Goal: Find specific page/section: Find specific page/section

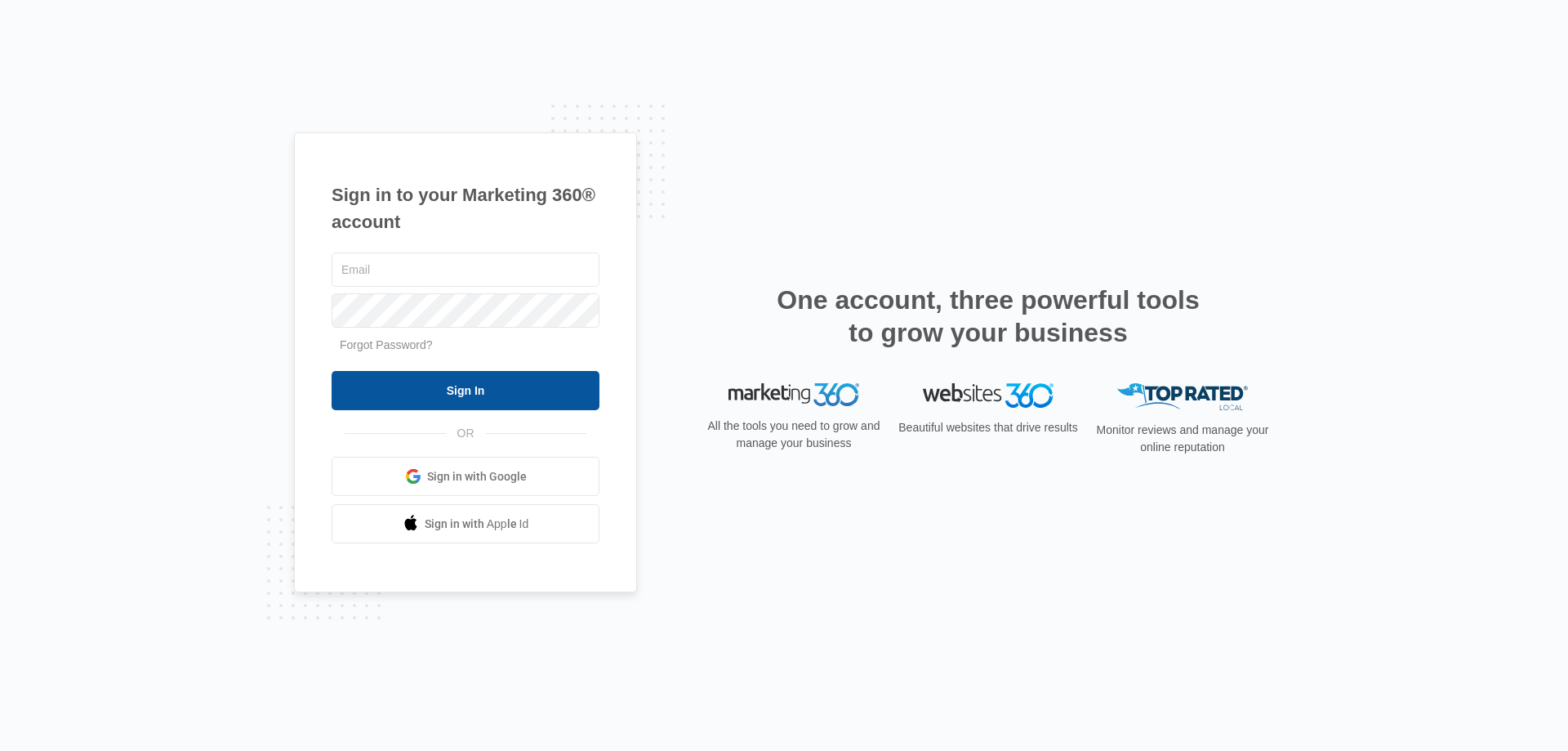
type input "[EMAIL_ADDRESS][DOMAIN_NAME]"
click at [505, 387] on input "Sign In" at bounding box center [465, 391] width 268 height 39
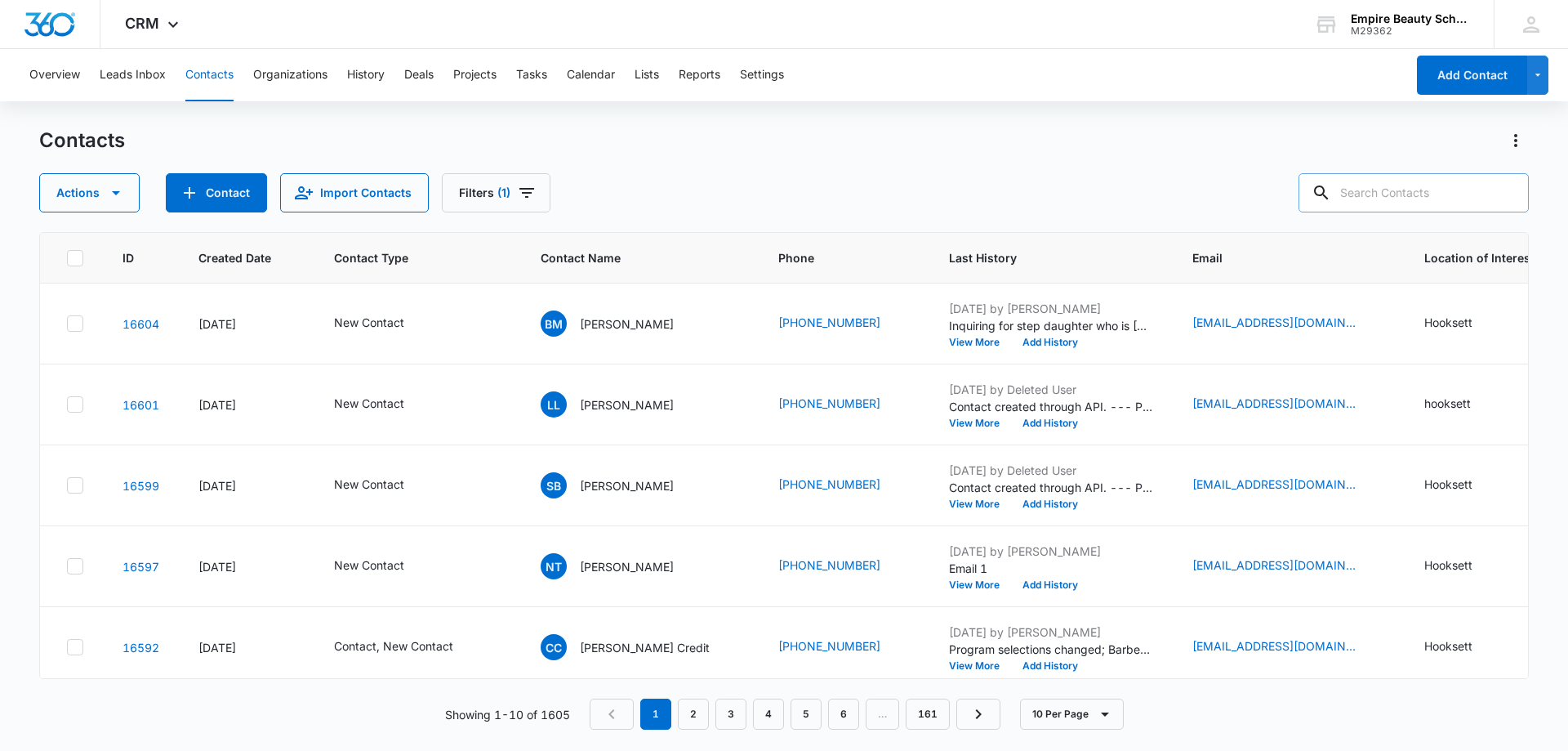
click at [1331, 189] on icon at bounding box center [1322, 192] width 20 height 20
click at [1355, 186] on input "text" at bounding box center [1413, 192] width 230 height 39
type input "drago"
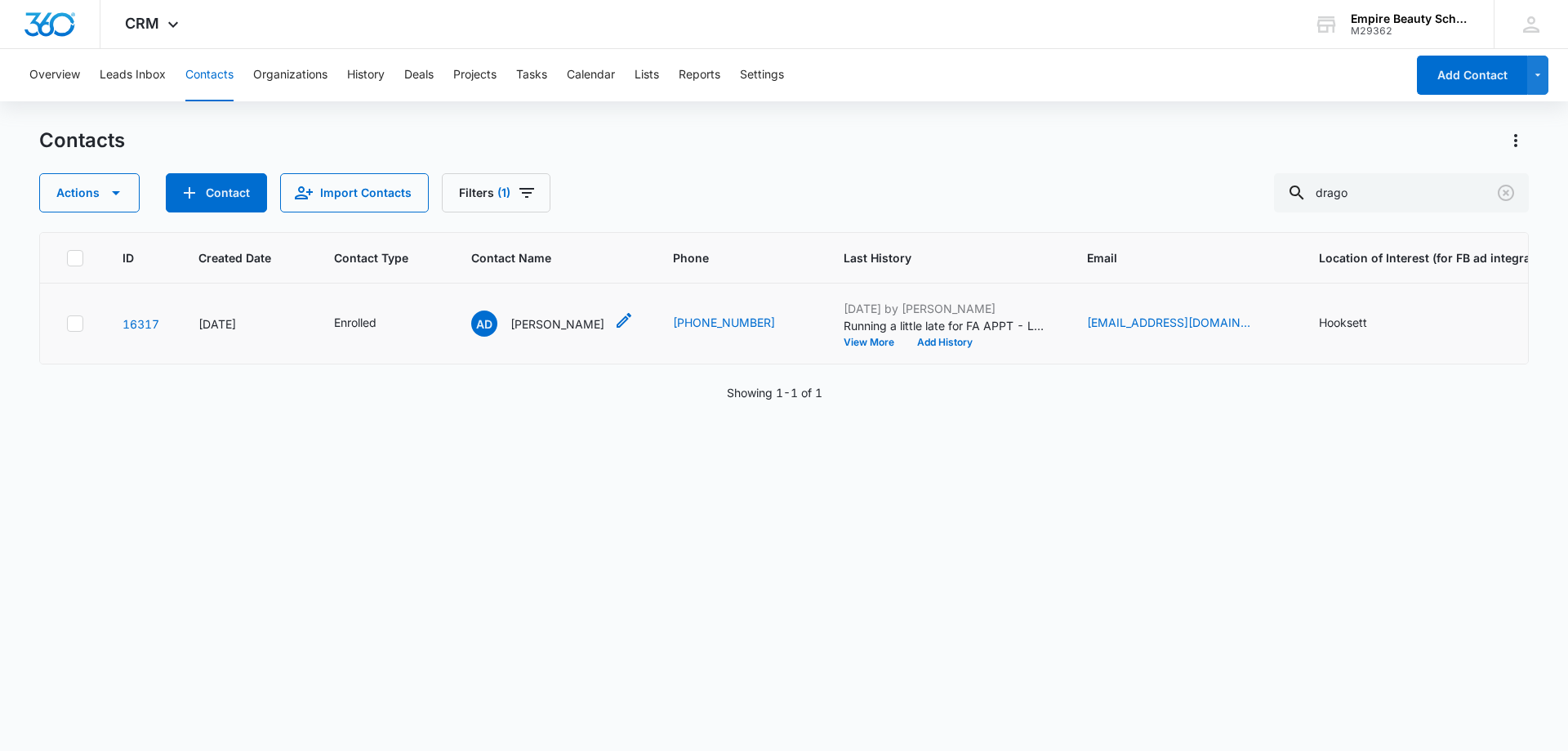
click at [549, 316] on p "[PERSON_NAME]" at bounding box center [558, 323] width 94 height 17
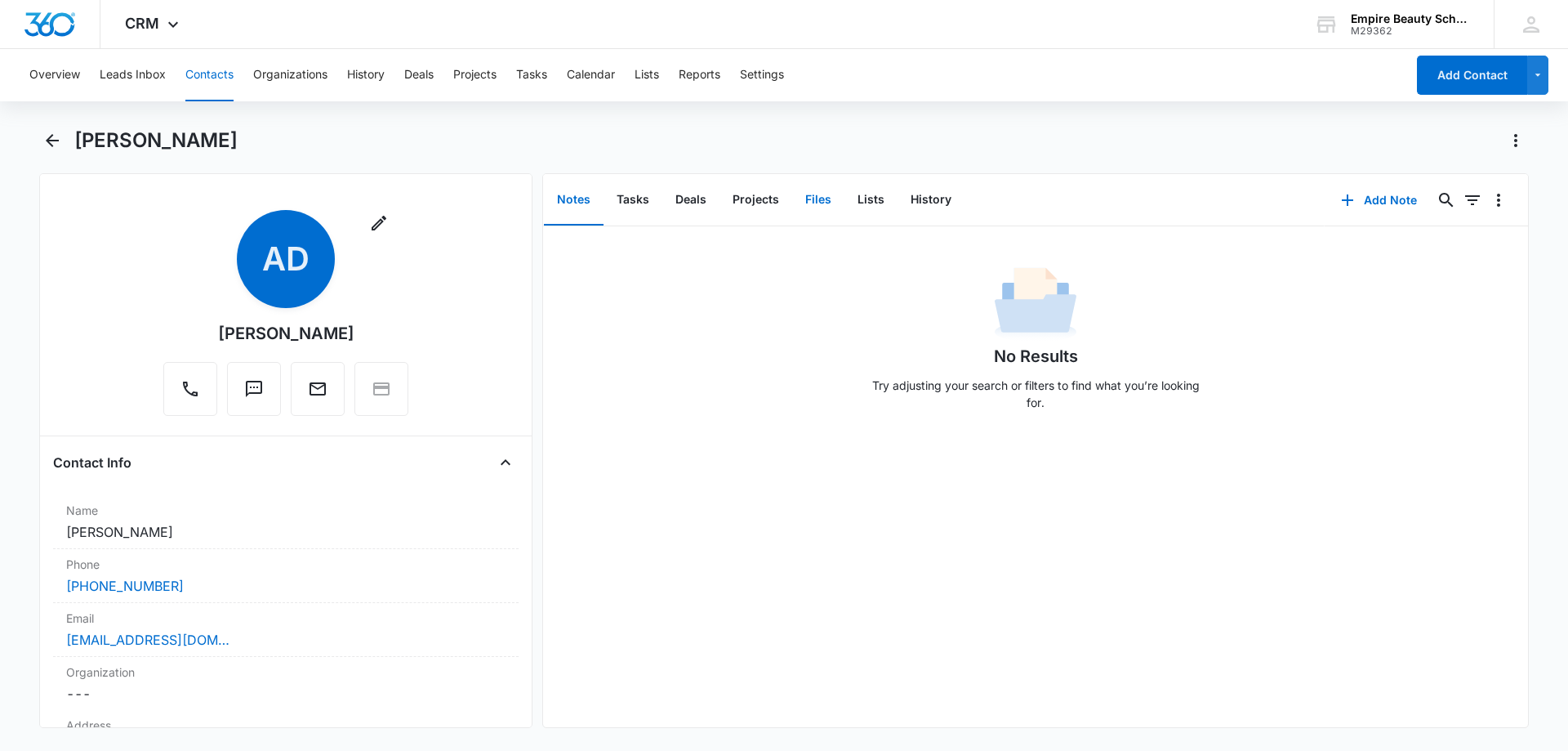
click at [821, 195] on button "Files" at bounding box center [819, 200] width 52 height 51
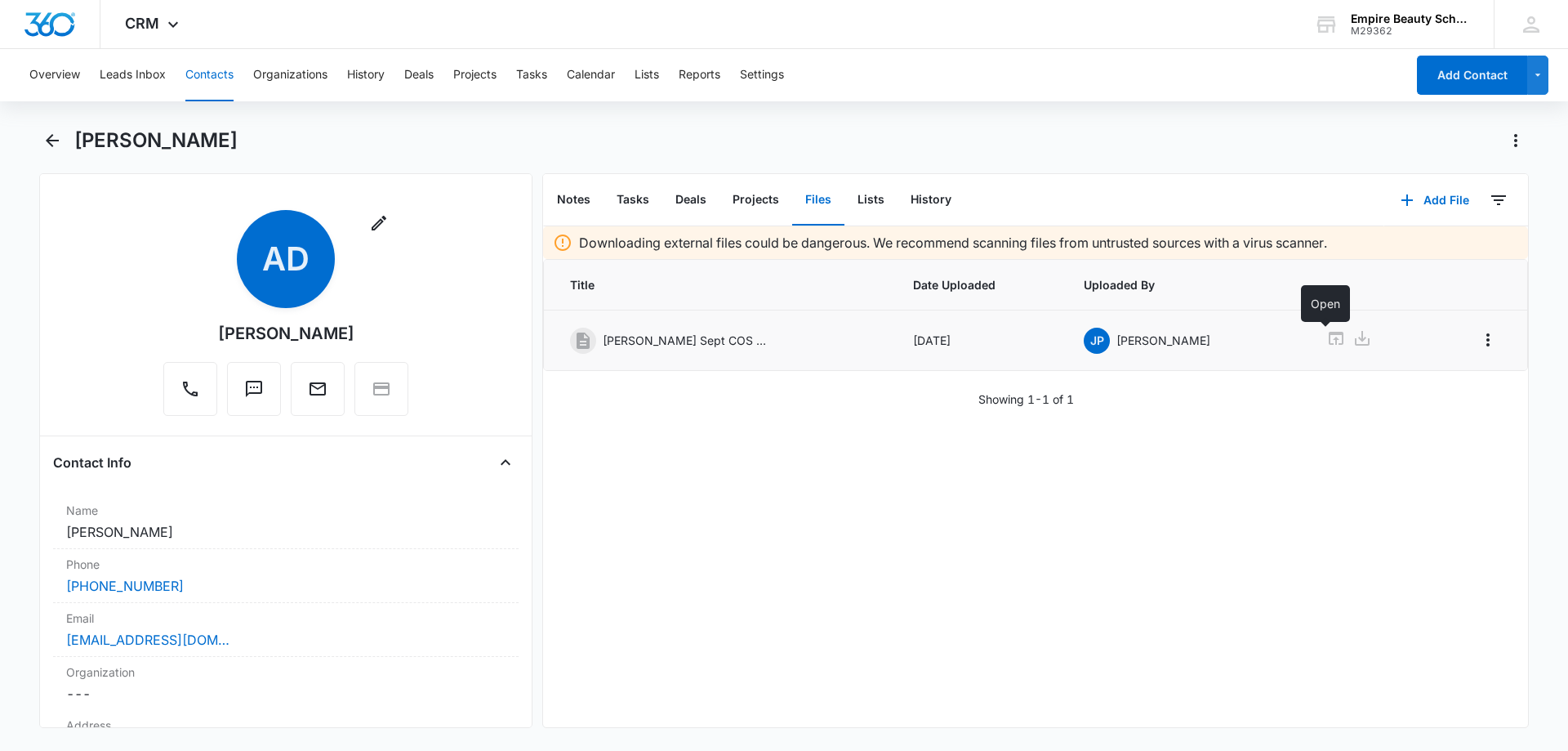
click at [1329, 337] on icon at bounding box center [1336, 338] width 15 height 13
